Goal: Transaction & Acquisition: Purchase product/service

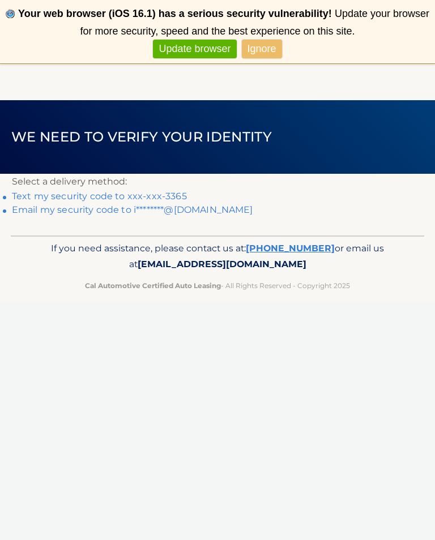
click at [158, 214] on link "Email my security code to i********@yahoo.com" at bounding box center [132, 209] width 241 height 11
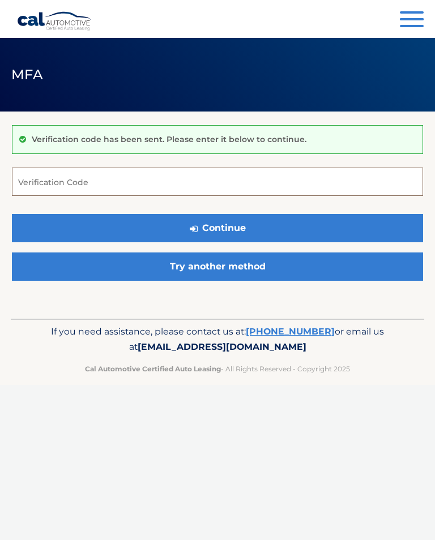
click at [136, 183] on input "Verification Code" at bounding box center [217, 182] width 411 height 28
type input "766273"
click at [247, 224] on button "Continue" at bounding box center [217, 228] width 411 height 28
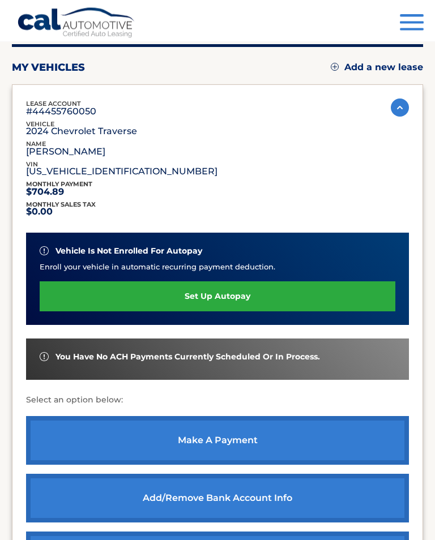
scroll to position [118, 0]
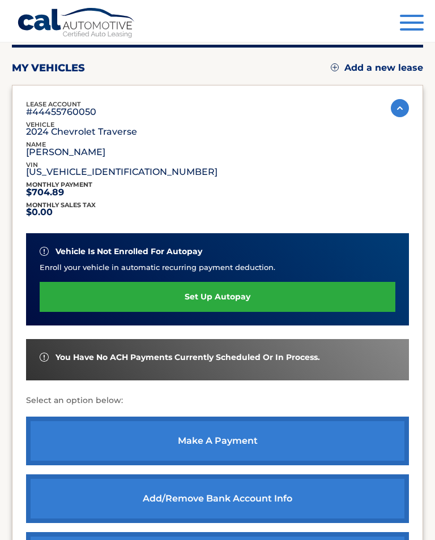
click at [275, 439] on link "make a payment" at bounding box center [217, 441] width 383 height 49
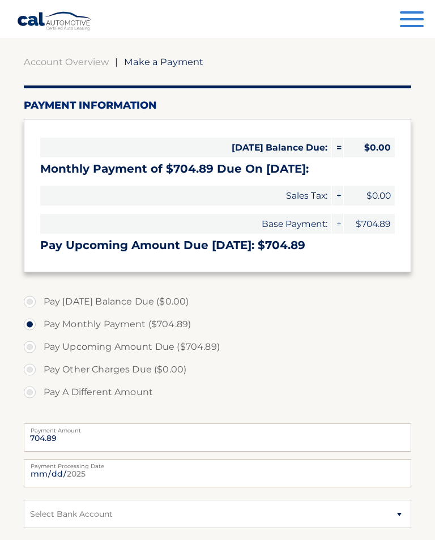
scroll to position [89, 0]
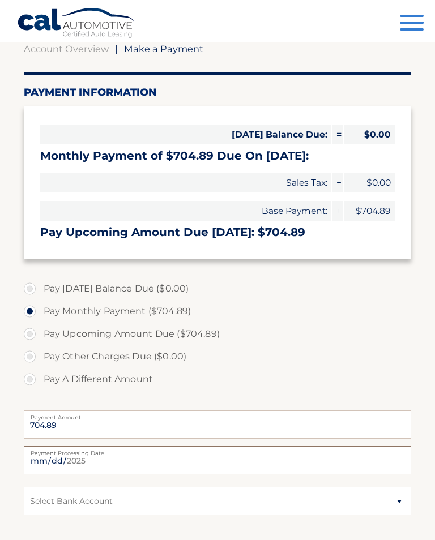
click at [235, 462] on input "2025-09-03" at bounding box center [218, 460] width 388 height 28
type input "2025-09-22"
click at [397, 499] on select "Select Bank Account Checking WEBSTER BANK, N.A. *****4901 Checking WELLS FARGO …" at bounding box center [218, 501] width 388 height 28
select select "ZGUzOTgxNzItNTJkNC00MGRkLWE0MGEtYzJiOWY2MWJiODJj"
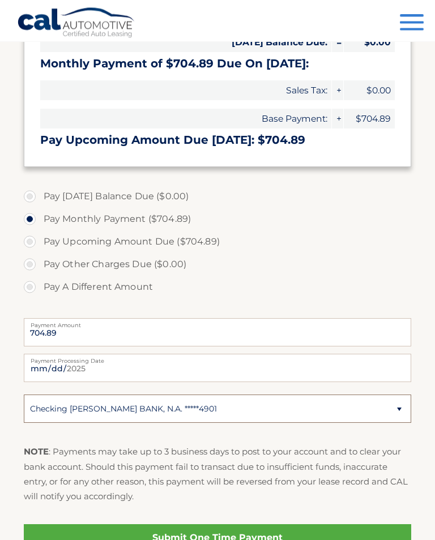
scroll to position [181, 0]
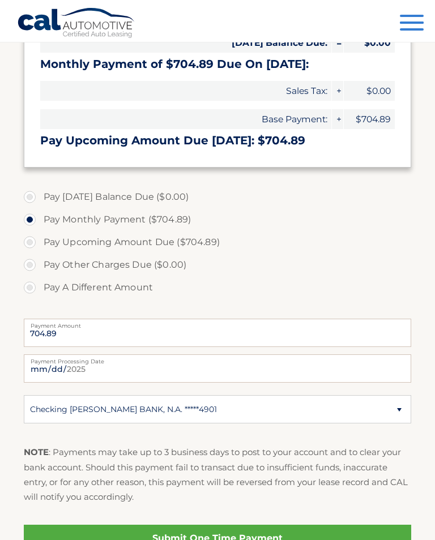
click at [252, 539] on link "Submit One Time Payment" at bounding box center [218, 538] width 388 height 27
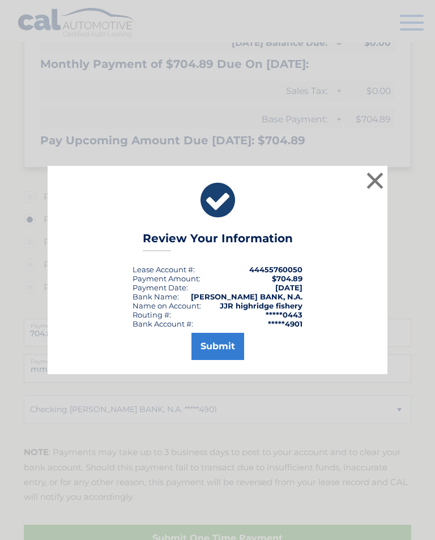
click at [224, 356] on button "Submit" at bounding box center [217, 346] width 53 height 27
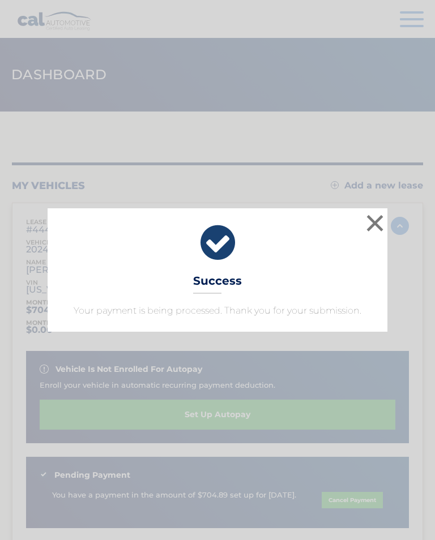
click at [372, 224] on button "×" at bounding box center [374, 223] width 23 height 23
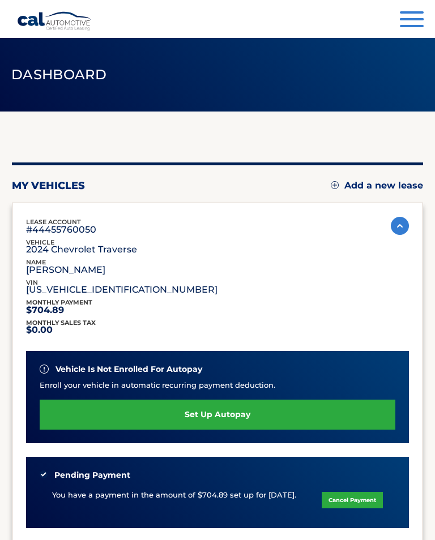
click at [415, 21] on button "Menu" at bounding box center [412, 20] width 24 height 19
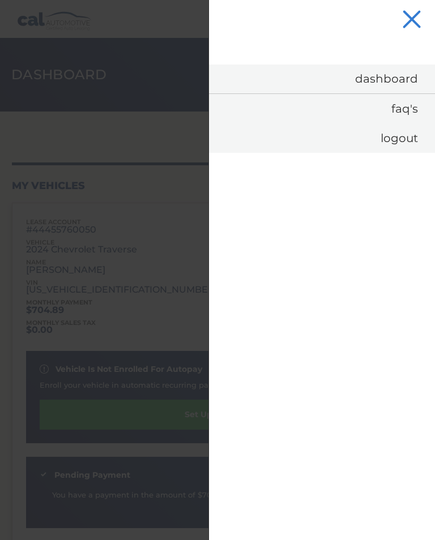
click at [402, 142] on link "Logout" at bounding box center [322, 137] width 226 height 29
